Goal: Task Accomplishment & Management: Complete application form

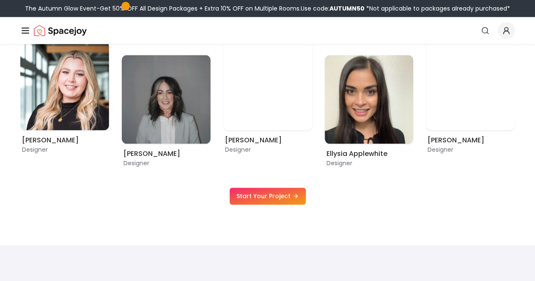
scroll to position [496, 0]
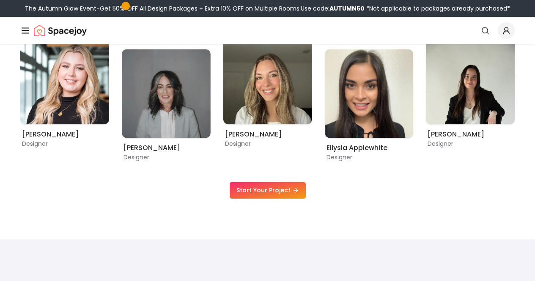
click at [245, 186] on link "Start Your Project" at bounding box center [268, 190] width 76 height 17
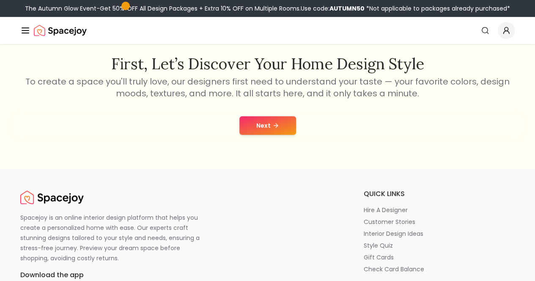
scroll to position [112, 0]
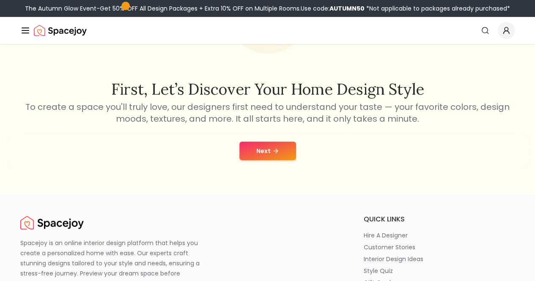
click at [259, 146] on button "Next" at bounding box center [267, 151] width 57 height 19
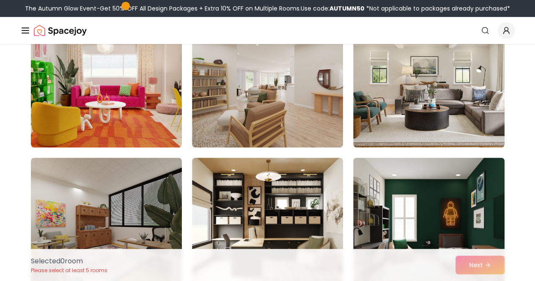
scroll to position [254, 0]
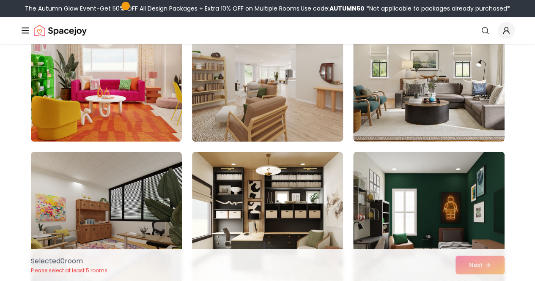
click at [258, 79] on img at bounding box center [267, 74] width 159 height 142
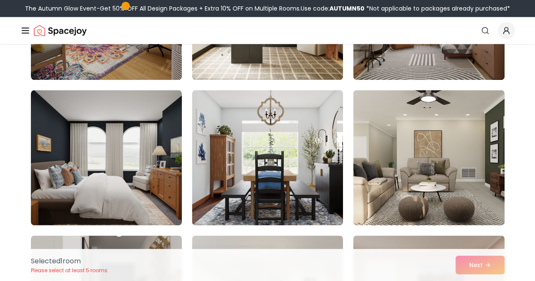
scroll to position [466, 0]
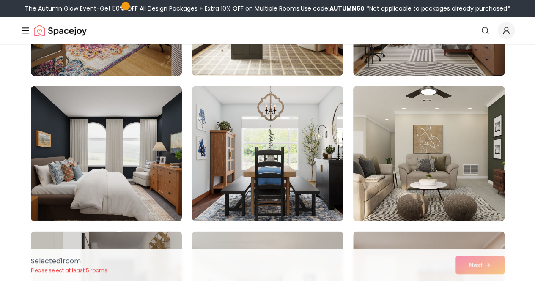
click at [407, 105] on img at bounding box center [428, 153] width 159 height 142
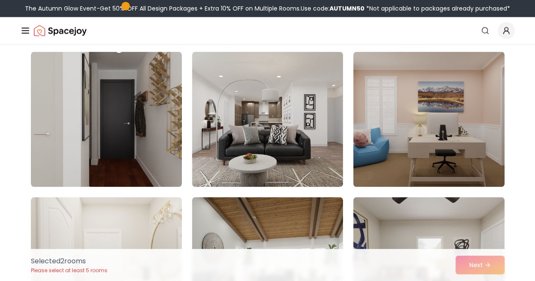
scroll to position [646, 0]
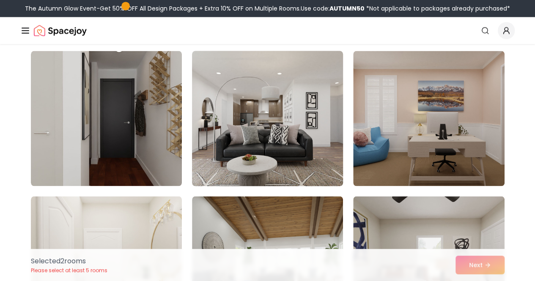
click at [329, 117] on img at bounding box center [267, 118] width 159 height 142
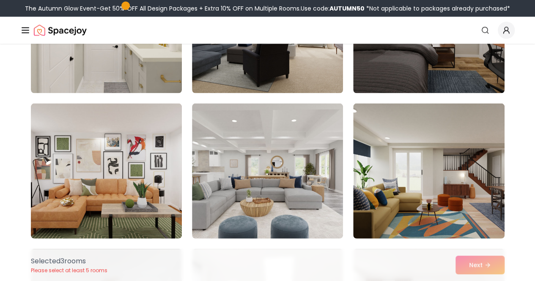
scroll to position [886, 0]
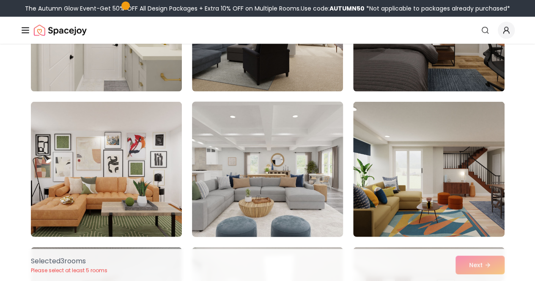
click at [304, 137] on img at bounding box center [267, 170] width 159 height 142
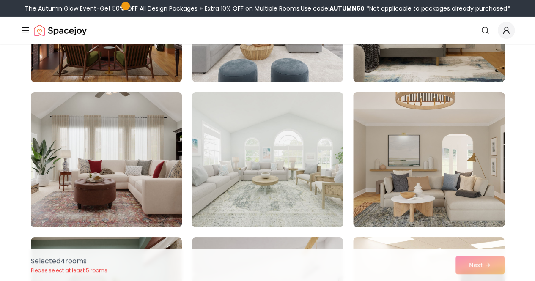
scroll to position [1478, 0]
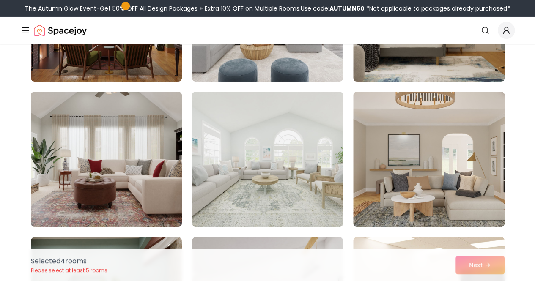
click at [304, 137] on img at bounding box center [267, 159] width 151 height 135
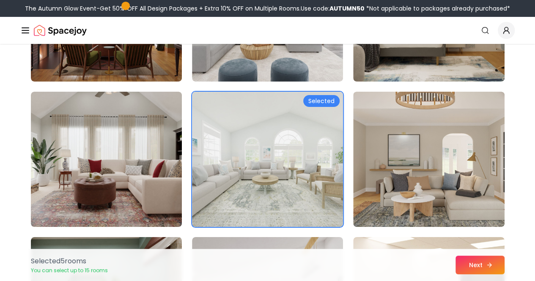
click at [486, 265] on icon at bounding box center [489, 265] width 7 height 7
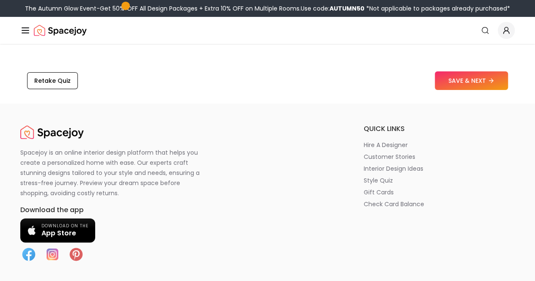
scroll to position [1357, 0]
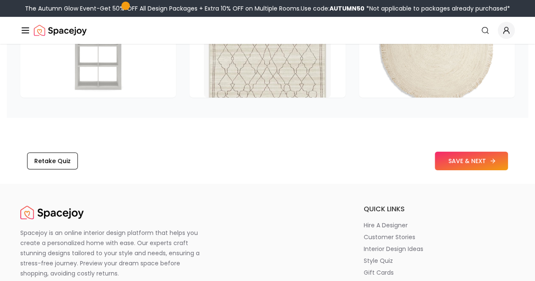
click at [464, 163] on button "SAVE & NEXT" at bounding box center [471, 161] width 73 height 19
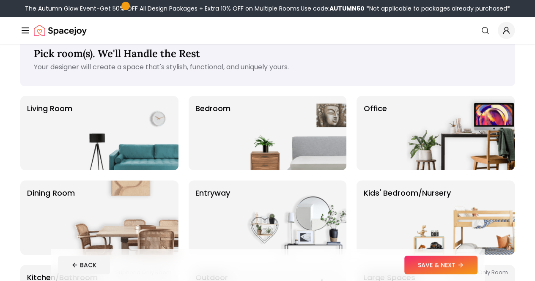
scroll to position [27, 0]
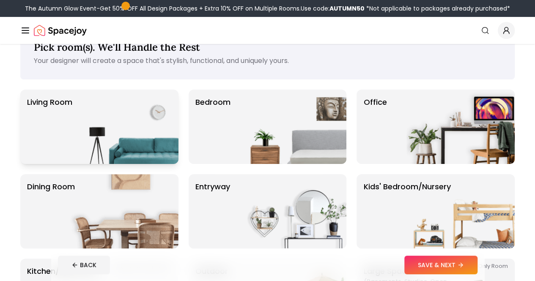
click at [160, 110] on img at bounding box center [124, 127] width 108 height 74
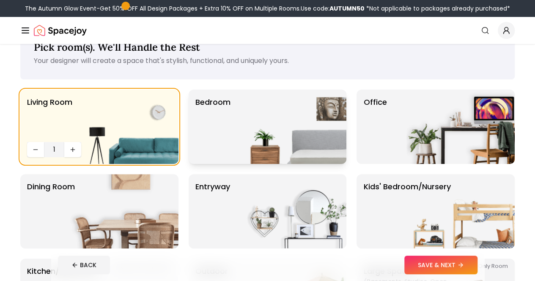
click at [206, 120] on p "Bedroom" at bounding box center [212, 126] width 35 height 61
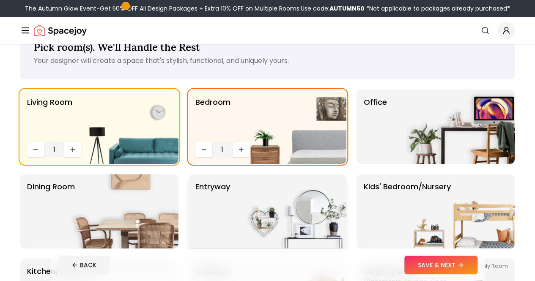
click at [285, 191] on img at bounding box center [292, 211] width 108 height 74
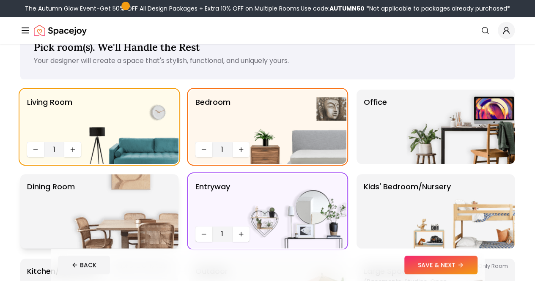
click at [156, 214] on img at bounding box center [124, 211] width 108 height 74
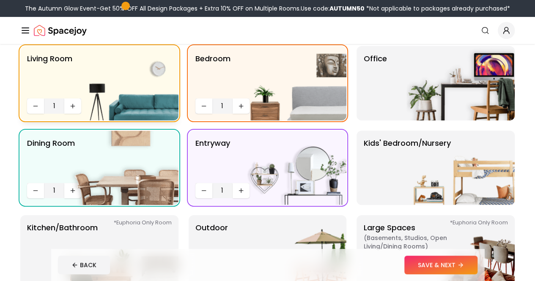
scroll to position [70, 0]
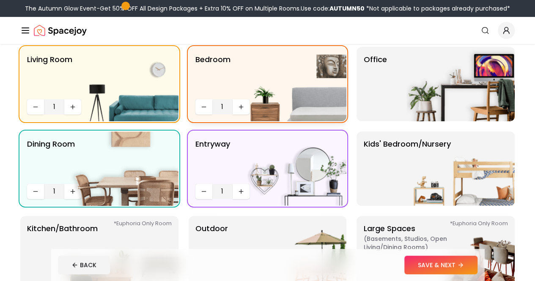
click at [241, 110] on img at bounding box center [292, 84] width 108 height 74
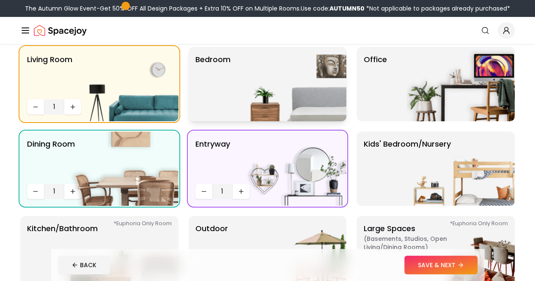
click at [241, 110] on img at bounding box center [292, 84] width 108 height 74
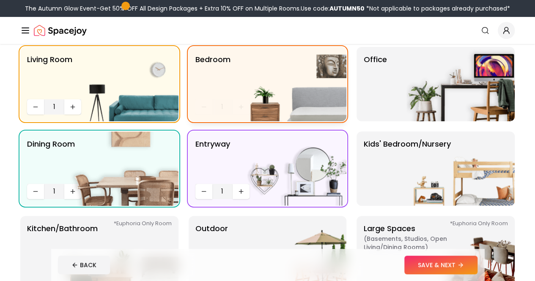
click at [241, 110] on img at bounding box center [292, 84] width 108 height 74
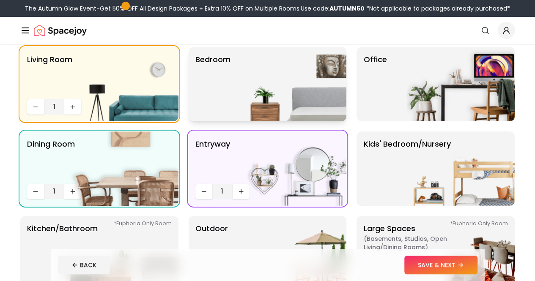
click at [222, 106] on p "Bedroom" at bounding box center [212, 84] width 35 height 61
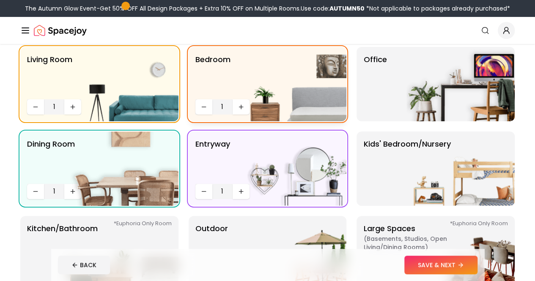
click at [239, 105] on img at bounding box center [292, 84] width 108 height 74
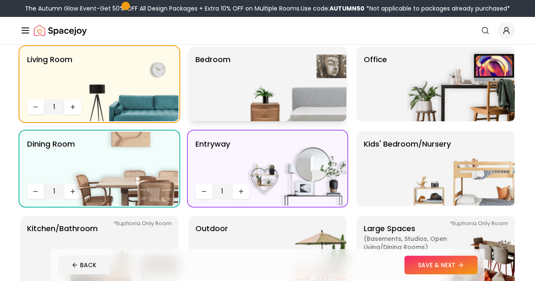
click at [239, 105] on img at bounding box center [292, 84] width 108 height 74
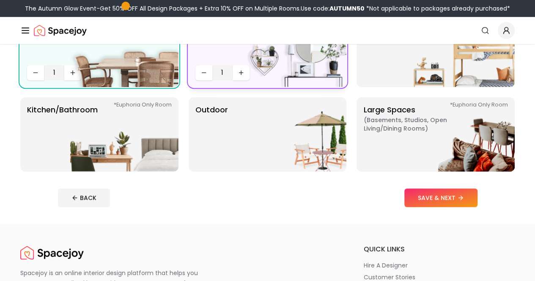
scroll to position [192, 0]
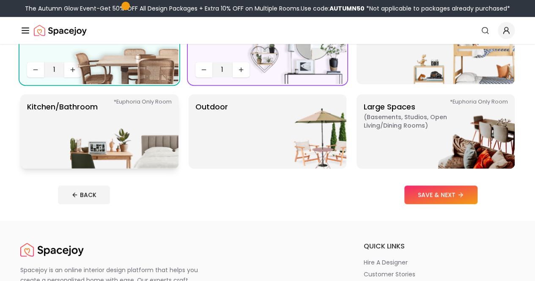
click at [168, 131] on img at bounding box center [124, 131] width 108 height 74
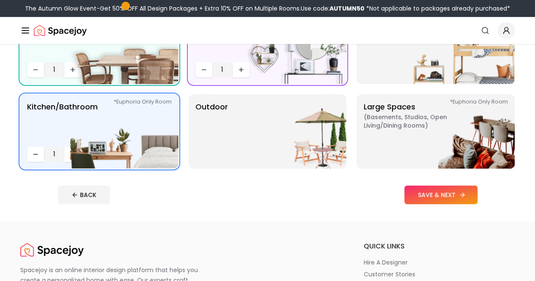
click at [442, 199] on button "SAVE & NEXT" at bounding box center [440, 195] width 73 height 19
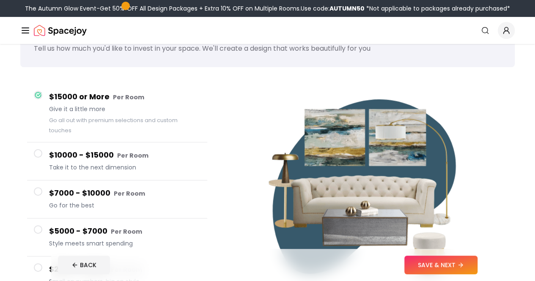
scroll to position [36, 0]
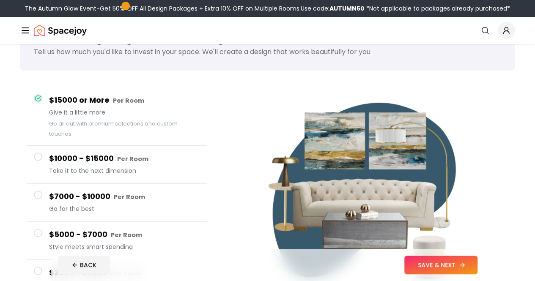
click at [466, 264] on icon at bounding box center [462, 265] width 7 height 7
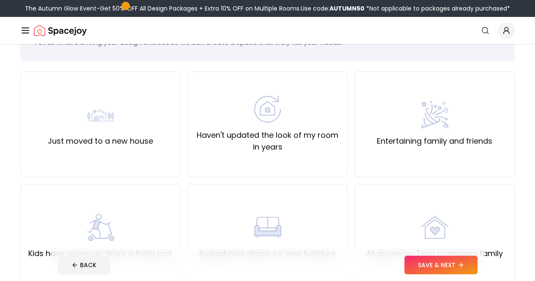
scroll to position [45, 0]
click at [52, 141] on label "Just moved to a new house" at bounding box center [100, 142] width 105 height 12
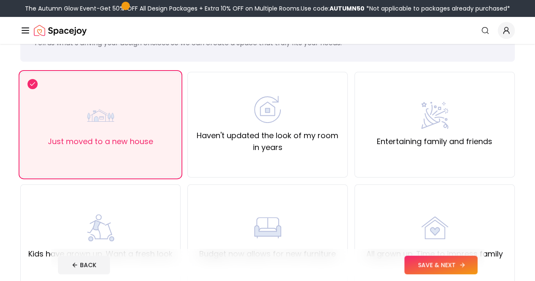
click at [477, 270] on button "SAVE & NEXT" at bounding box center [440, 265] width 73 height 19
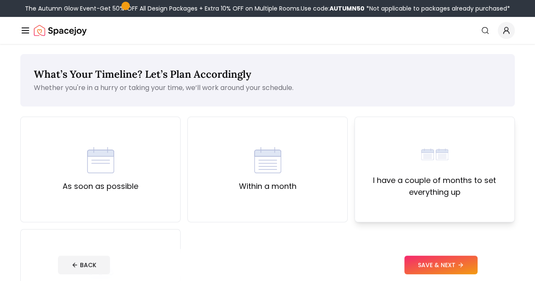
click at [466, 196] on label "I have a couple of months to set everything up" at bounding box center [435, 187] width 146 height 24
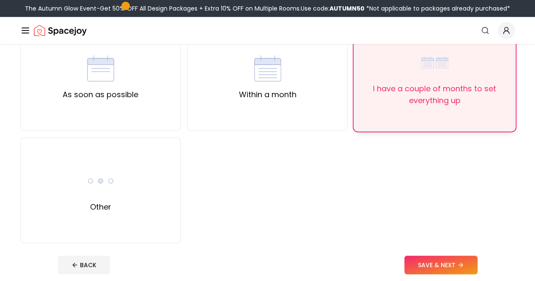
scroll to position [92, 0]
click at [56, 79] on div "As soon as possible" at bounding box center [100, 78] width 160 height 106
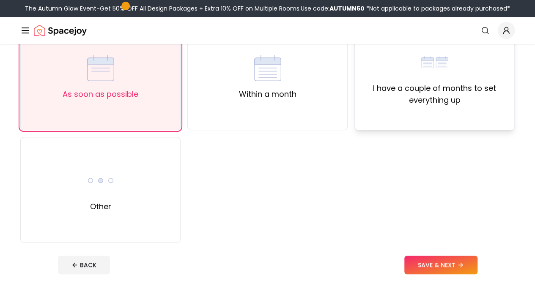
click at [483, 115] on div "I have a couple of months to set everything up" at bounding box center [434, 78] width 160 height 106
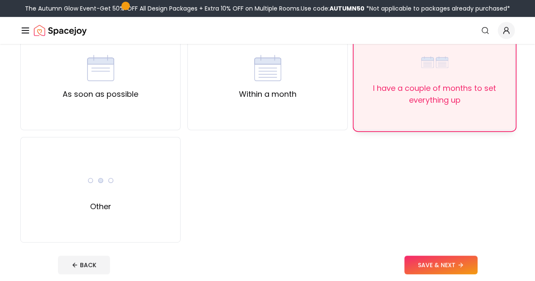
click at [477, 270] on button "SAVE & NEXT" at bounding box center [440, 265] width 73 height 19
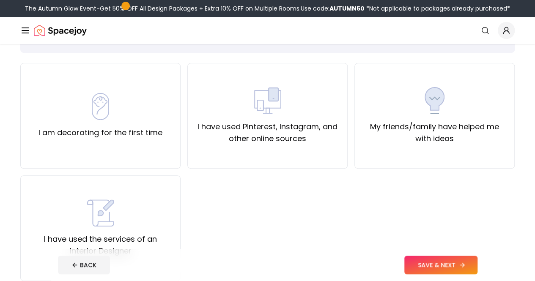
scroll to position [55, 0]
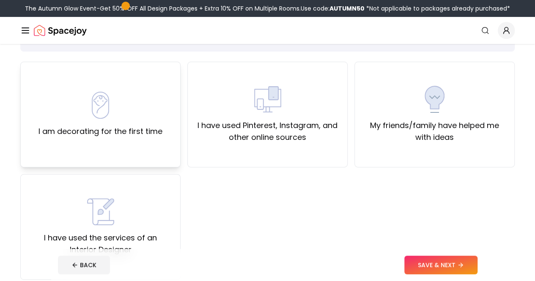
click at [76, 117] on div "I am decorating for the first time" at bounding box center [100, 115] width 124 height 46
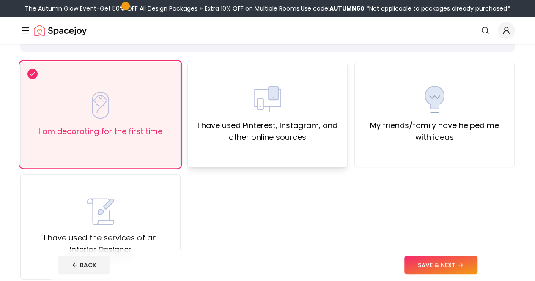
click at [322, 147] on div "I have used Pinterest, Instagram, and other online sources" at bounding box center [267, 115] width 160 height 106
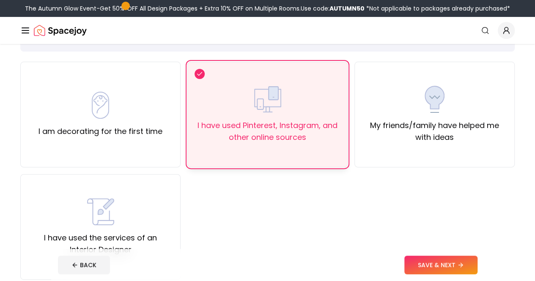
click at [75, 121] on div "I am decorating for the first time" at bounding box center [100, 115] width 124 height 46
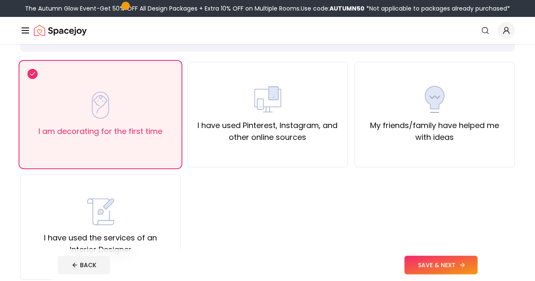
click at [466, 270] on button "SAVE & NEXT" at bounding box center [440, 265] width 73 height 19
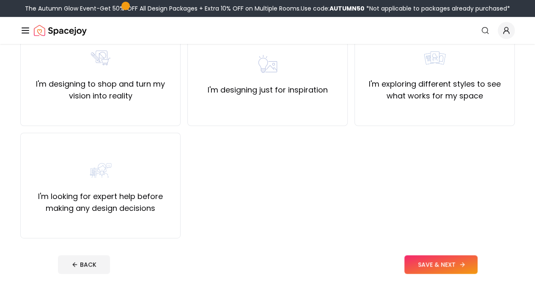
scroll to position [98, 0]
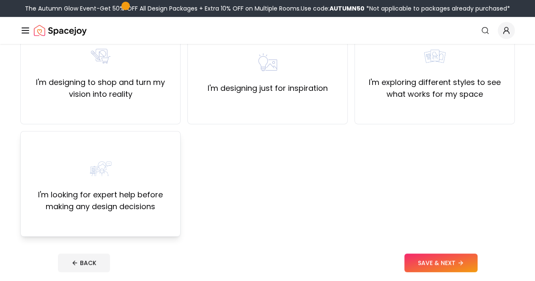
click at [61, 159] on div "I'm looking for expert help before making any design decisions" at bounding box center [100, 184] width 146 height 58
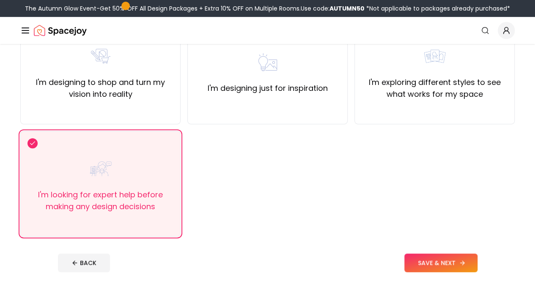
click at [474, 271] on button "SAVE & NEXT" at bounding box center [440, 263] width 73 height 19
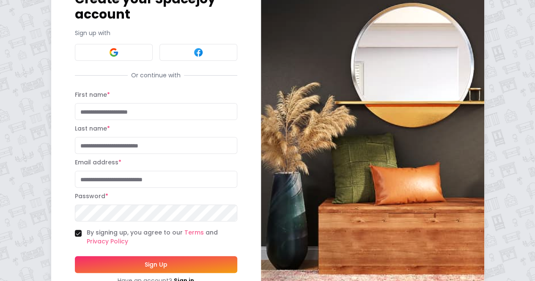
scroll to position [91, 0]
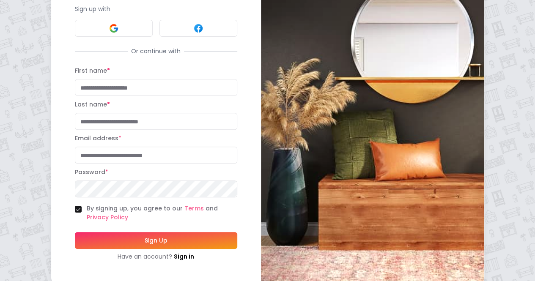
click at [529, 275] on div at bounding box center [529, 275] width 0 height 0
